Goal: Task Accomplishment & Management: Manage account settings

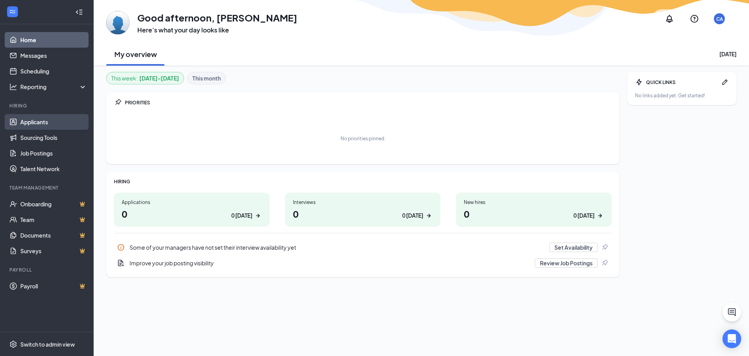
click at [27, 119] on link "Applicants" at bounding box center [53, 122] width 67 height 16
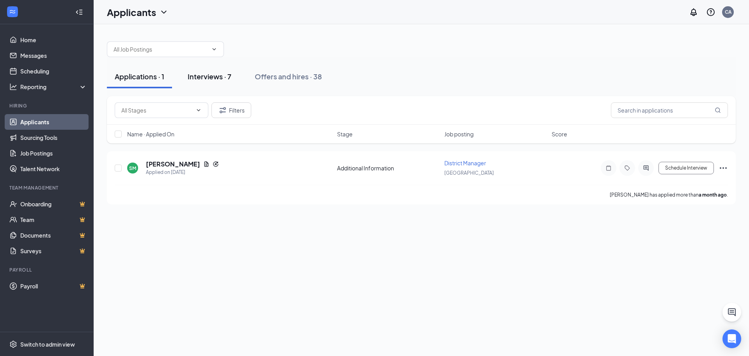
click at [217, 77] on div "Interviews · 7" at bounding box center [210, 76] width 44 height 10
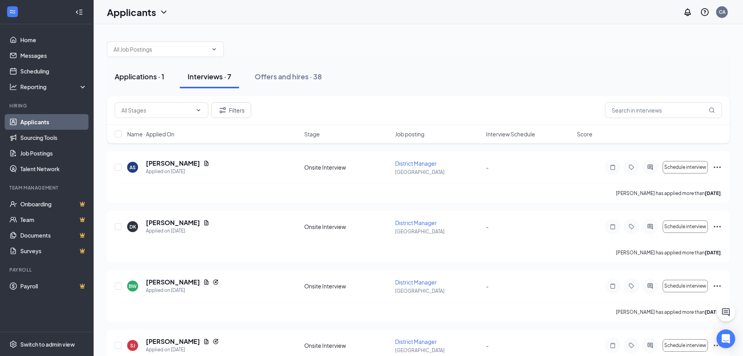
click at [158, 71] on div "Applications · 1" at bounding box center [140, 76] width 50 height 10
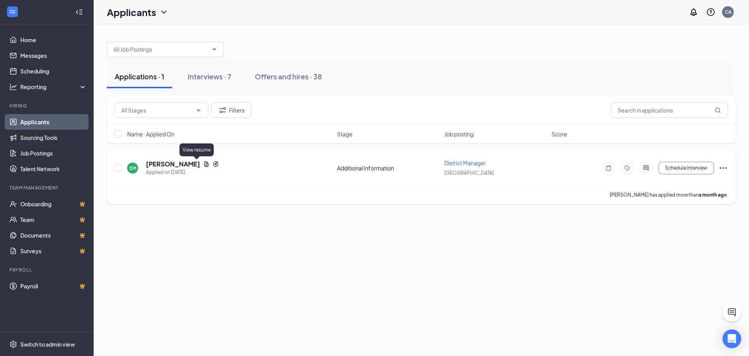
click at [203, 165] on icon "Document" at bounding box center [206, 164] width 6 height 6
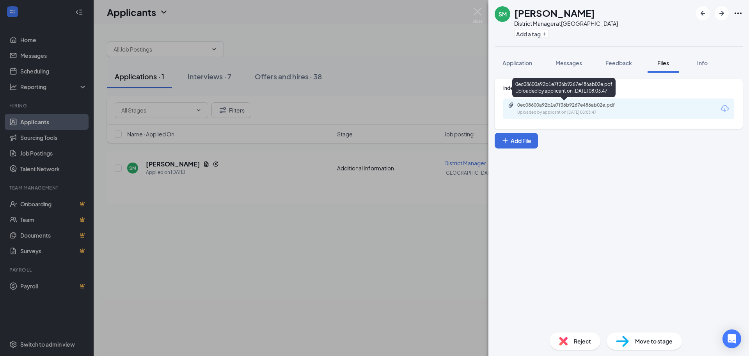
click at [603, 112] on div "Uploaded by applicant on [DATE] 08:03:47" at bounding box center [575, 112] width 117 height 6
click at [481, 13] on img at bounding box center [478, 15] width 10 height 15
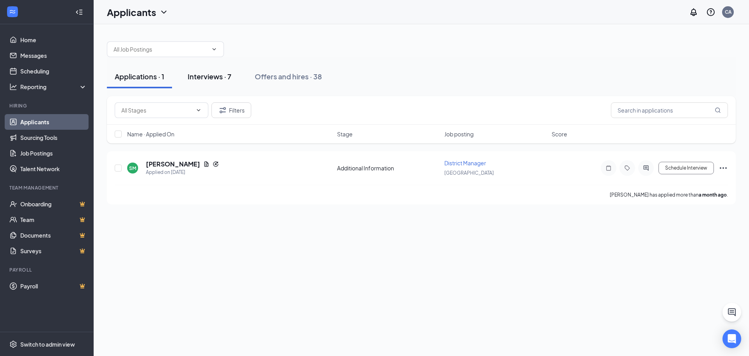
click at [197, 83] on button "Interviews · 7" at bounding box center [209, 76] width 59 height 23
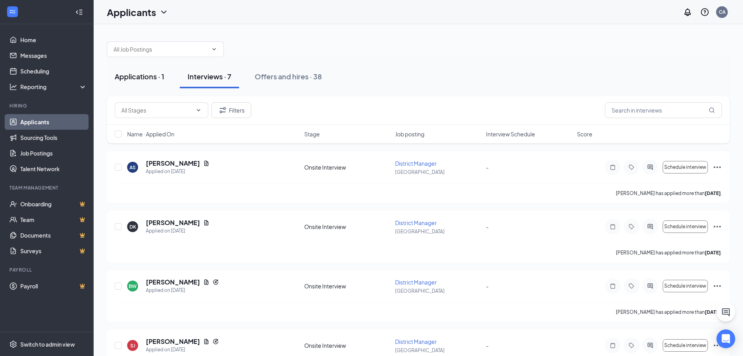
click at [145, 74] on div "Applications · 1" at bounding box center [140, 76] width 50 height 10
